Goal: Task Accomplishment & Management: Manage account settings

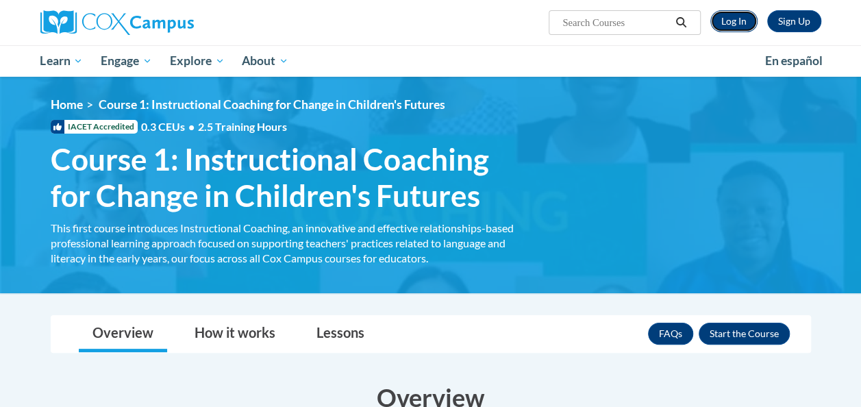
click at [740, 14] on link "Log In" at bounding box center [734, 21] width 47 height 22
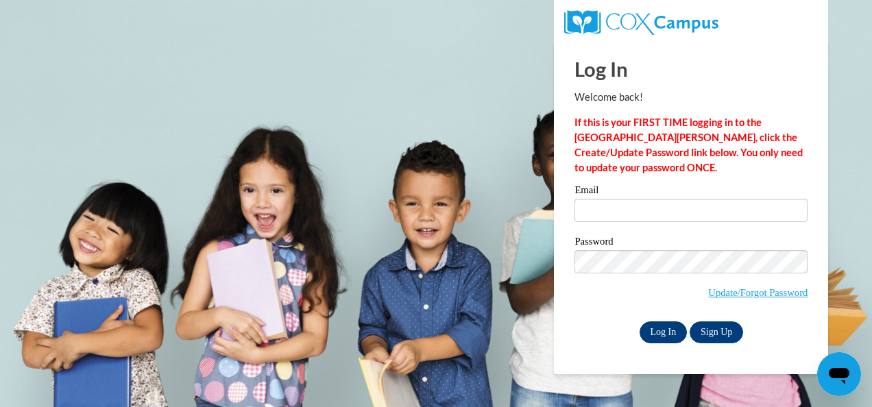
type input "[DOMAIN_NAME][EMAIL_ADDRESS][DOMAIN_NAME]"
click at [662, 337] on input "Log In" at bounding box center [663, 332] width 48 height 22
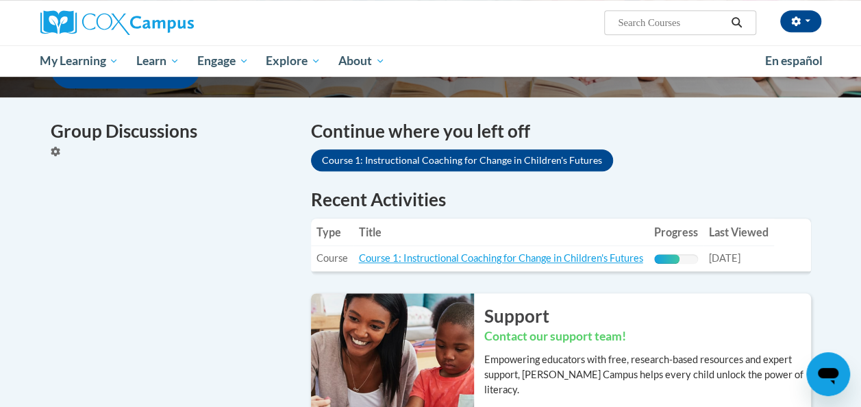
scroll to position [384, 0]
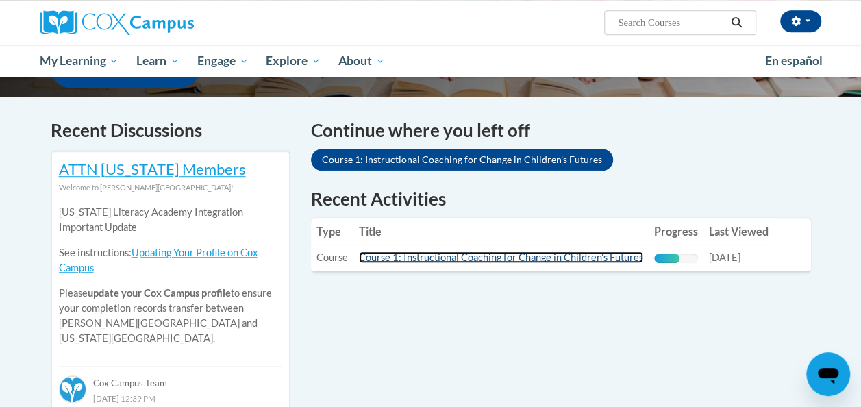
click at [511, 256] on link "Course 1: Instructional Coaching for Change in Children's Futures" at bounding box center [501, 258] width 284 height 12
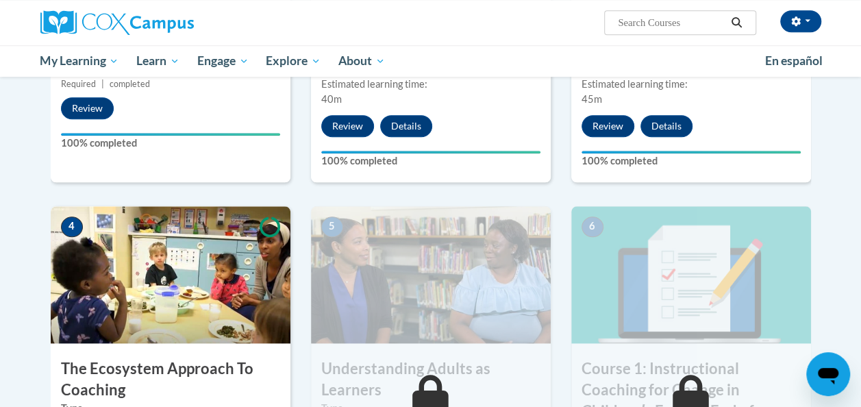
scroll to position [538, 0]
